Goal: Find specific page/section: Find specific page/section

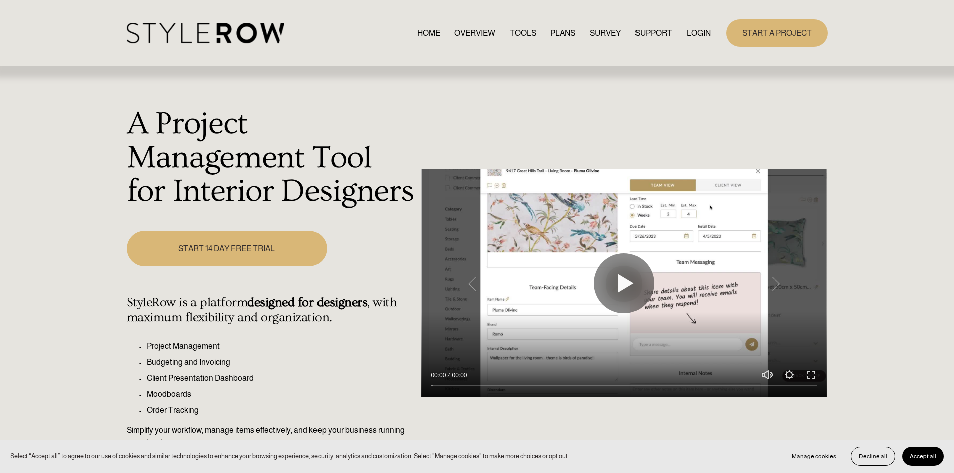
click at [680, 29] on nav "HOME OVERVIEW TOOLS PLANS SURVEY SUPPORT QUESTIONS FEATURED STYLEBOARD RESOURCE…" at bounding box center [563, 33] width 293 height 14
click at [684, 29] on nav "HOME OVERVIEW TOOLS PLANS SURVEY SUPPORT QUESTIONS FEATURED STYLEBOARD RESOURCE…" at bounding box center [563, 33] width 293 height 14
click at [691, 32] on link "LOGIN" at bounding box center [699, 33] width 24 height 14
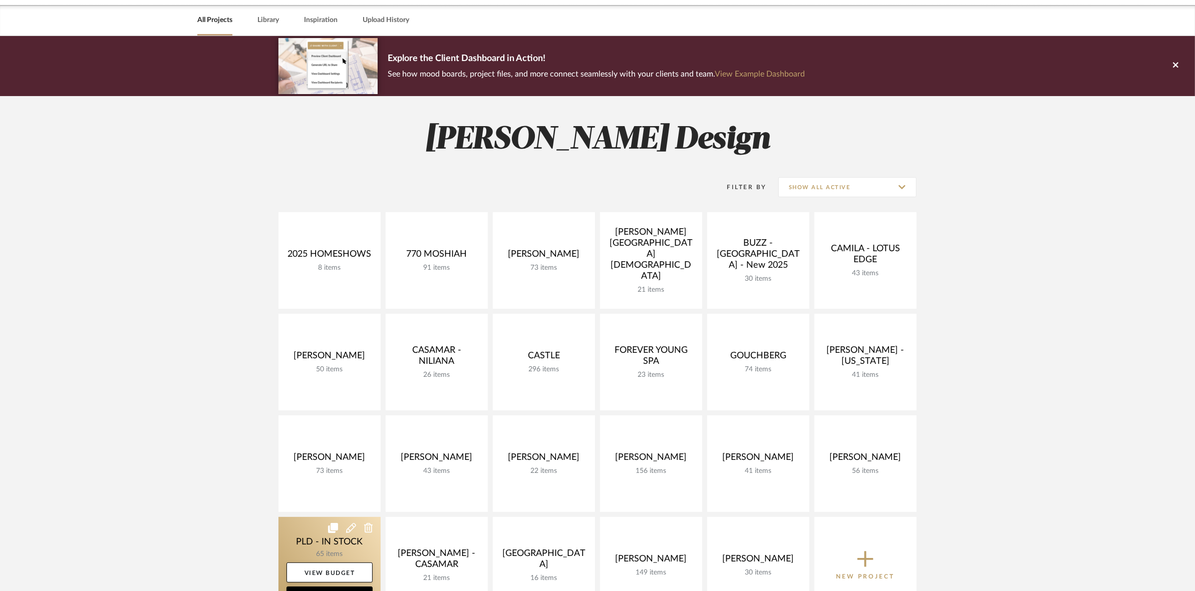
scroll to position [125, 0]
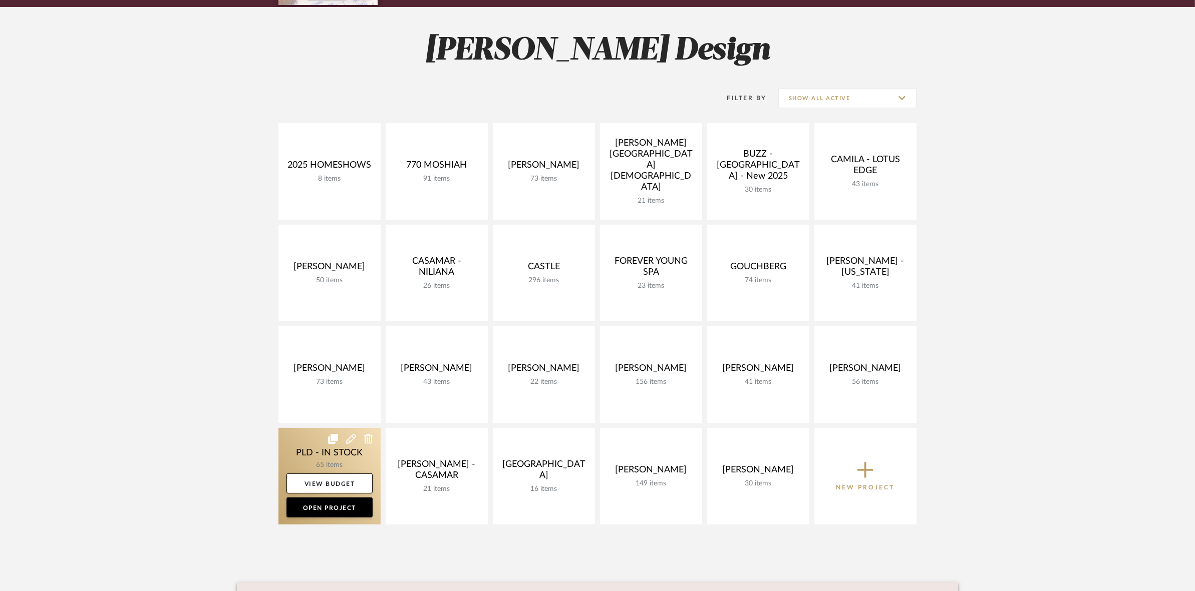
click at [314, 452] on link at bounding box center [329, 476] width 102 height 97
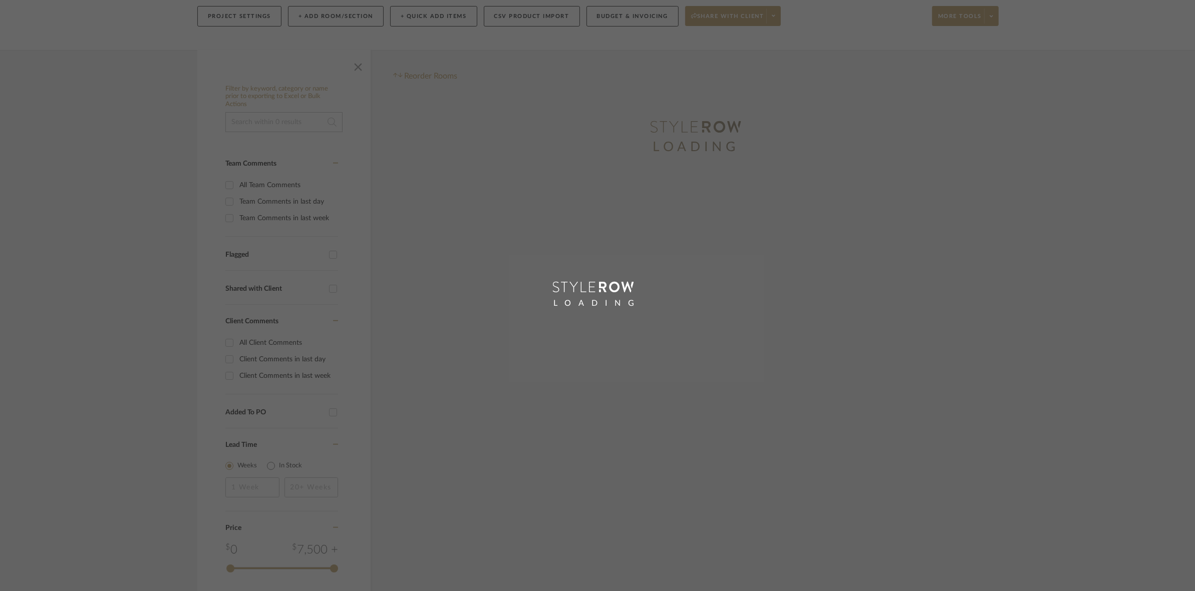
scroll to position [125, 0]
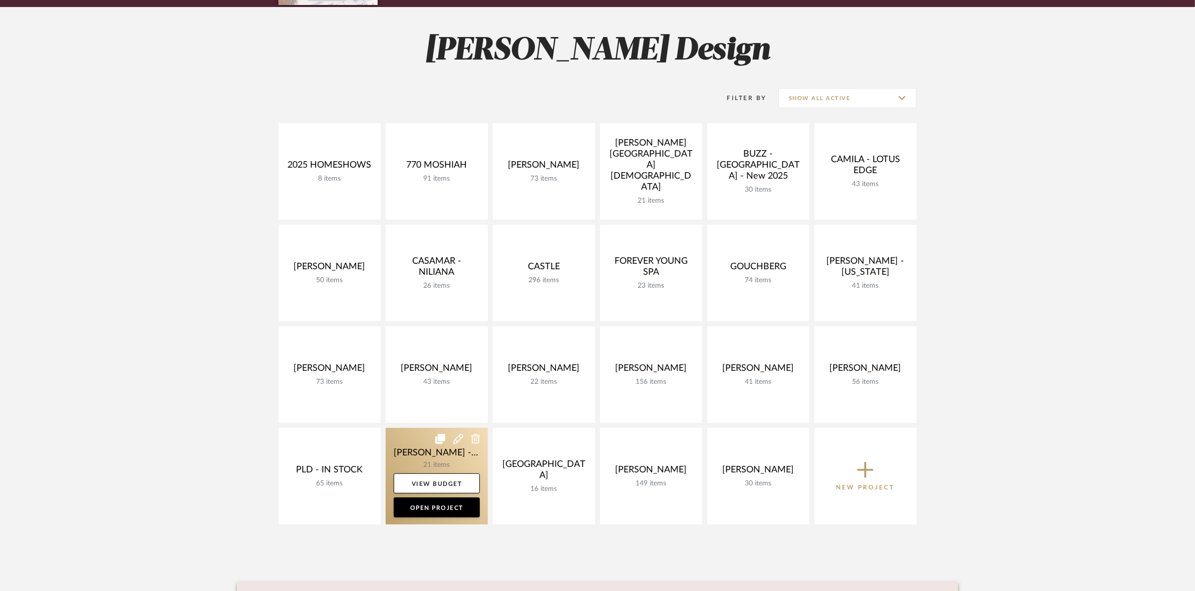
click at [406, 457] on link at bounding box center [437, 476] width 102 height 97
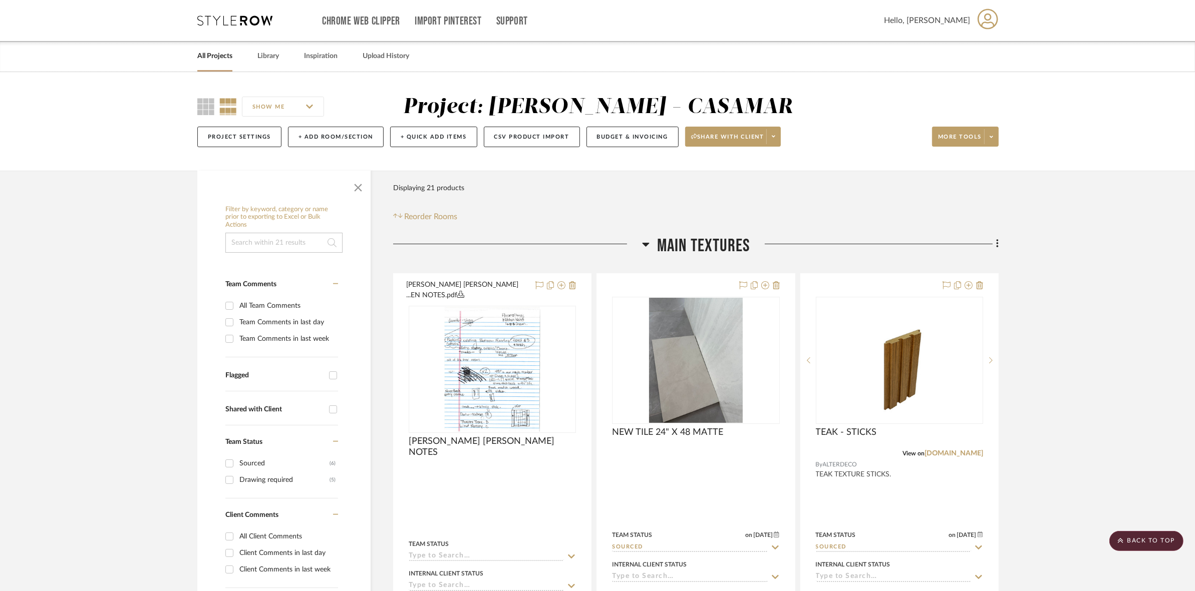
drag, startPoint x: 1038, startPoint y: 284, endPoint x: 1051, endPoint y: 194, distance: 91.5
click at [0, 0] on img at bounding box center [0, 0] width 0 height 0
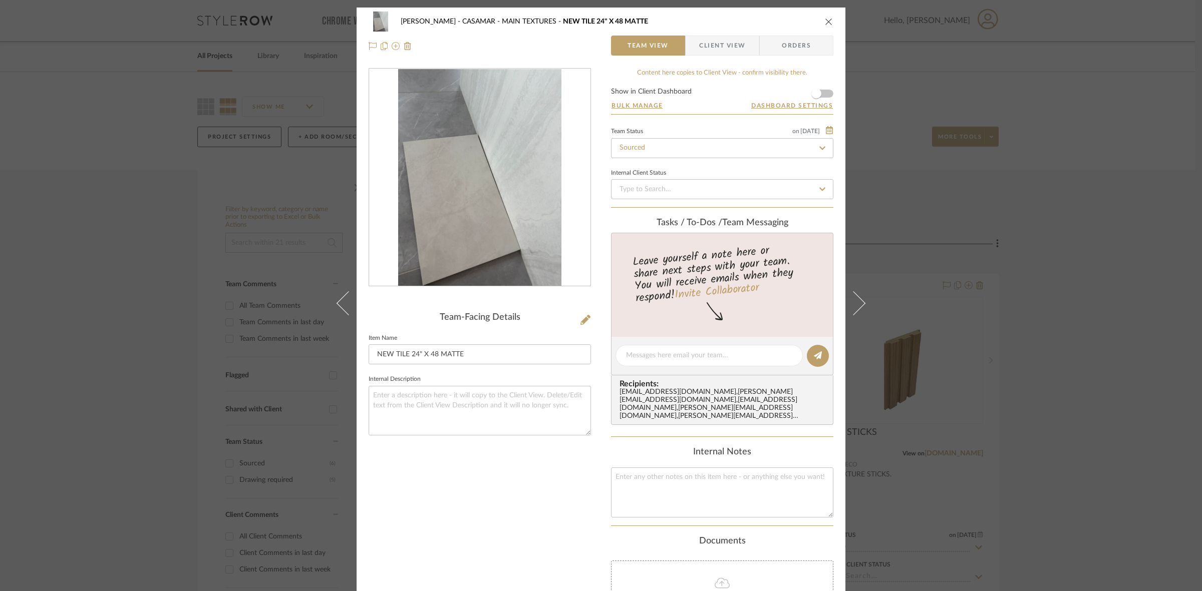
click at [457, 189] on img "0" at bounding box center [479, 177] width 163 height 217
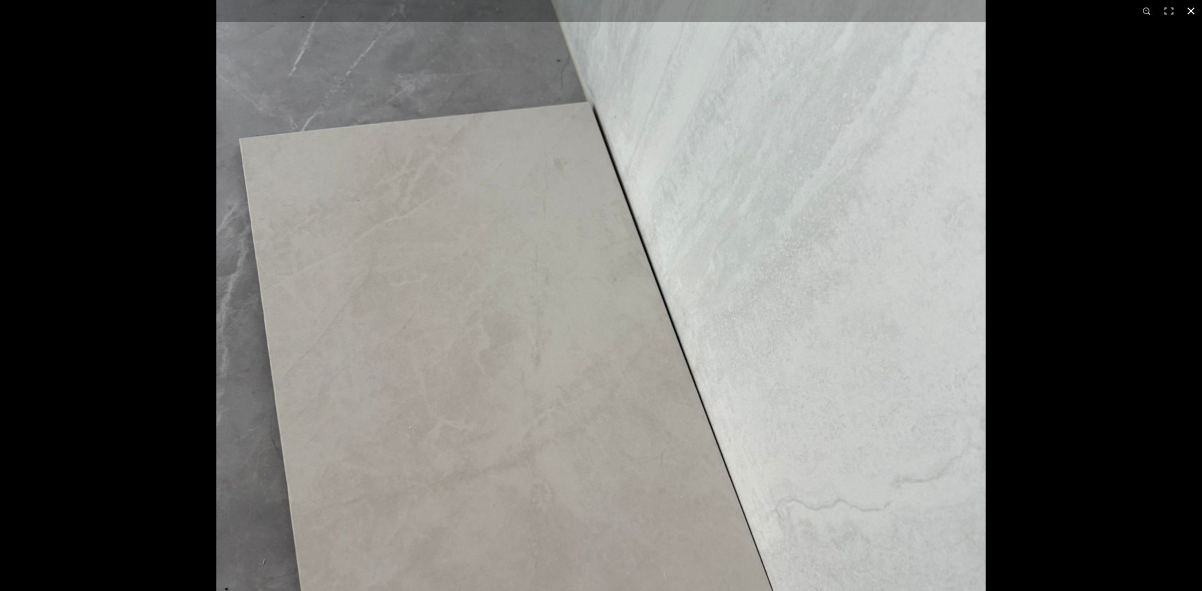
click at [86, 233] on div at bounding box center [601, 295] width 1202 height 591
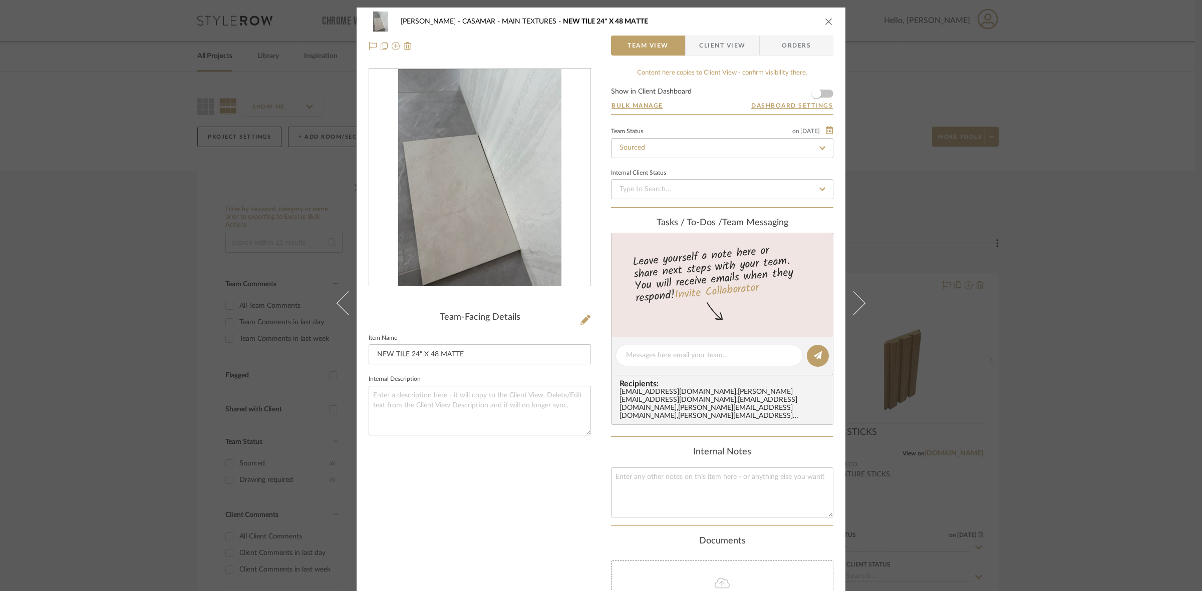
click at [86, 229] on div "[PERSON_NAME] - CASAMAR MAIN TEXTURES NEW TILE 24" X 48 MATTE Team View Client …" at bounding box center [601, 295] width 1202 height 591
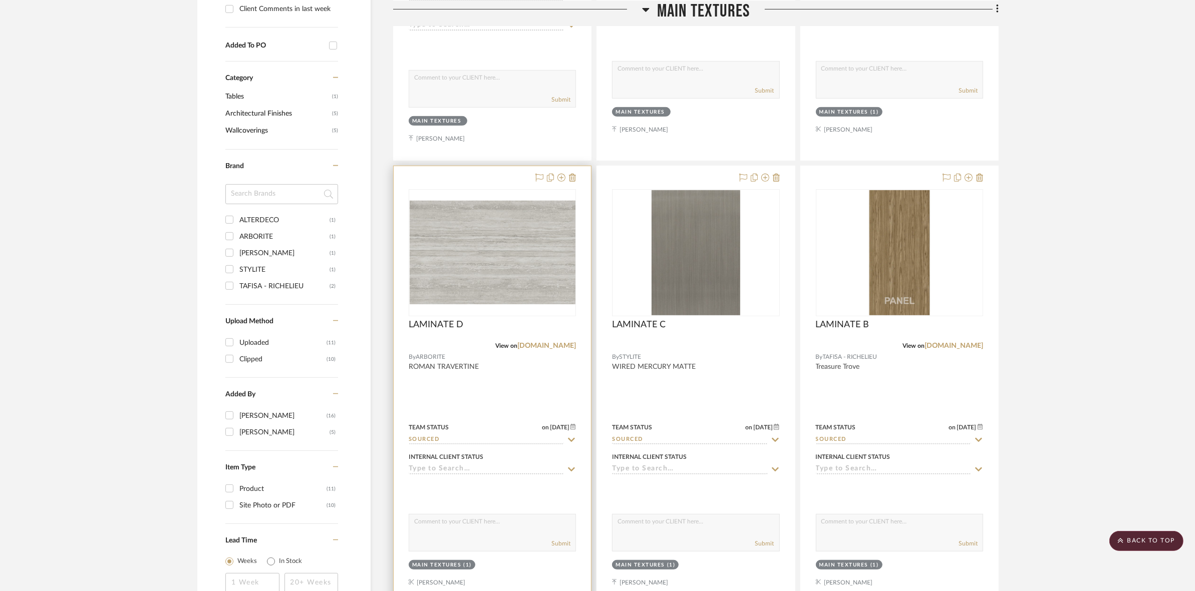
scroll to position [563, 0]
